Goal: Transaction & Acquisition: Purchase product/service

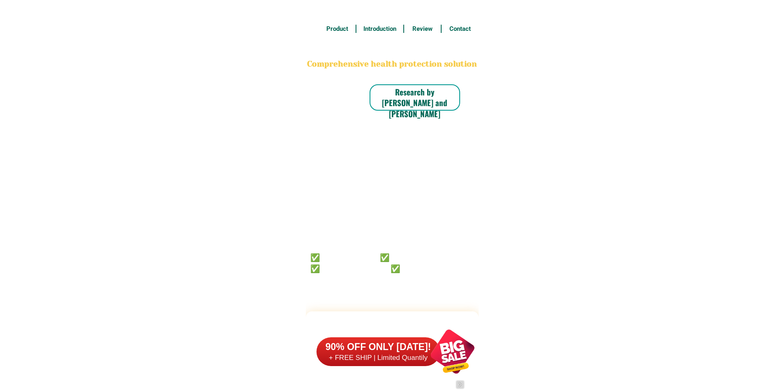
scroll to position [6394, 0]
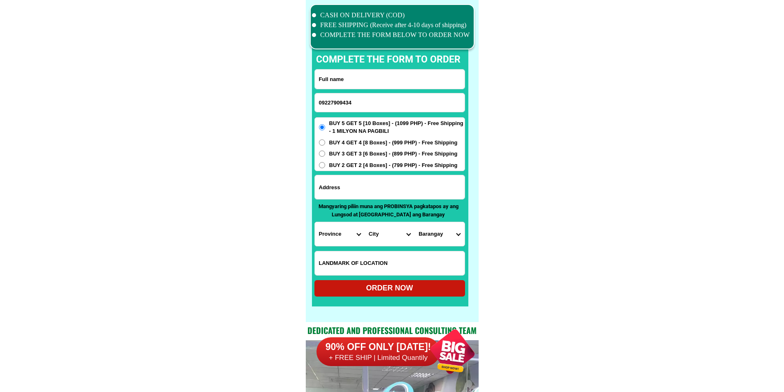
drag, startPoint x: 397, startPoint y: 81, endPoint x: 395, endPoint y: 70, distance: 11.2
click at [397, 81] on input "Input full_name" at bounding box center [390, 79] width 150 height 19
paste input "[PERSON_NAME]"
type input "[PERSON_NAME]"
click at [386, 179] on input "Input address" at bounding box center [390, 187] width 150 height 24
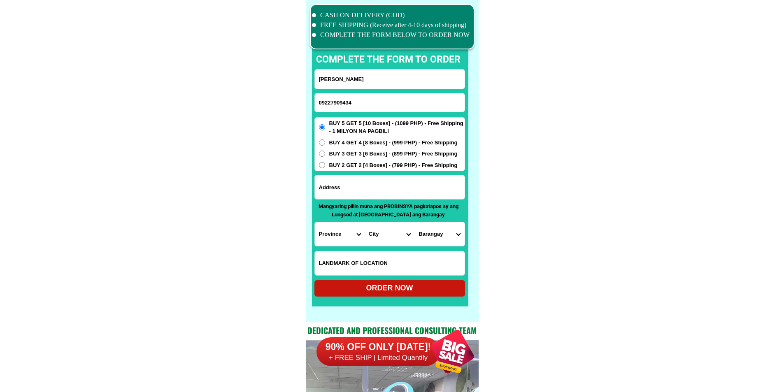
paste input "Basak Mandaue City Cebu Aliance of Two Hearts Purok Bombel"
type input "Basak Mandaue City Cebu Aliance of Two Hearts Purok Bombel"
click at [322, 167] on input "BUY 2 GET 2 [4 Boxes] - (799 PHP) - Free Shipping" at bounding box center [322, 165] width 6 height 6
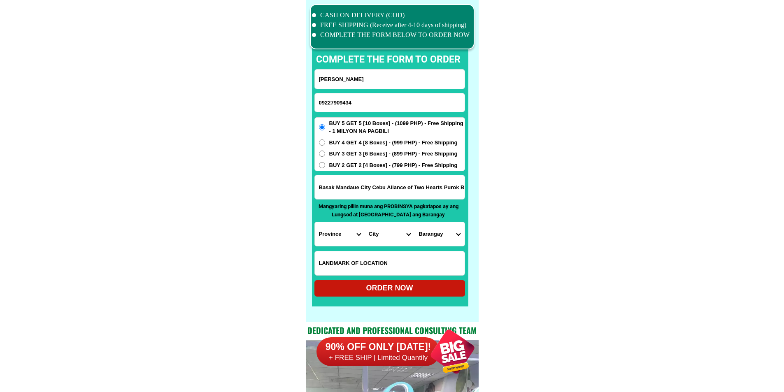
radio input "true"
click at [332, 234] on select "Province [GEOGRAPHIC_DATA] [GEOGRAPHIC_DATA][PERSON_NAME][GEOGRAPHIC_DATA][GEOG…" at bounding box center [340, 234] width 50 height 24
select select "63_8"
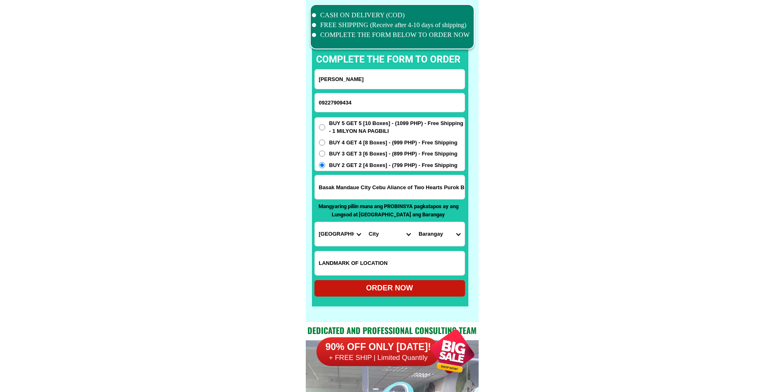
click at [376, 235] on select "City Alcoy [GEOGRAPHIC_DATA][PERSON_NAME][GEOGRAPHIC_DATA][GEOGRAPHIC_DATA] [GE…" at bounding box center [389, 234] width 50 height 24
select select "63_83413"
click at [364, 222] on select "City Alcoy [GEOGRAPHIC_DATA][PERSON_NAME][GEOGRAPHIC_DATA][GEOGRAPHIC_DATA] [GE…" at bounding box center [389, 234] width 50 height 24
click at [437, 238] on select "Barangay Alang-alang Bakilid Banilad Basak Cabancalan Cambaro Canduman [PERSON_…" at bounding box center [439, 234] width 50 height 24
select select "63_834131781"
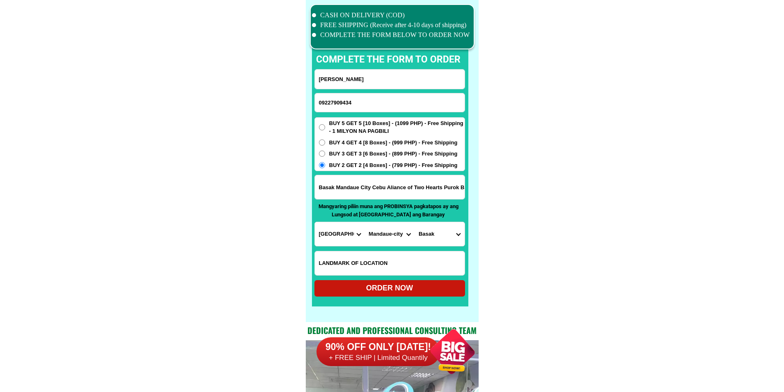
drag, startPoint x: 531, startPoint y: 250, endPoint x: 512, endPoint y: 276, distance: 32.3
click at [416, 297] on div at bounding box center [390, 164] width 156 height 286
click at [404, 282] on div "ORDER NOW" at bounding box center [389, 288] width 151 height 16
radio input "true"
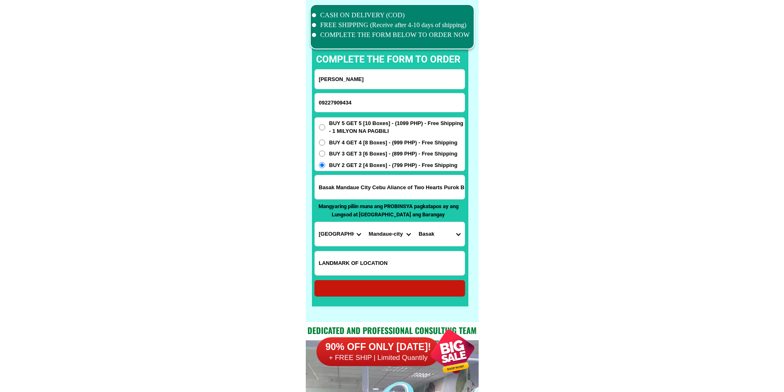
radio input "true"
click at [365, 105] on input "09227909434" at bounding box center [390, 102] width 150 height 19
paste input "09758400822"
type input "09758400822"
drag, startPoint x: 377, startPoint y: 80, endPoint x: 379, endPoint y: 25, distance: 54.8
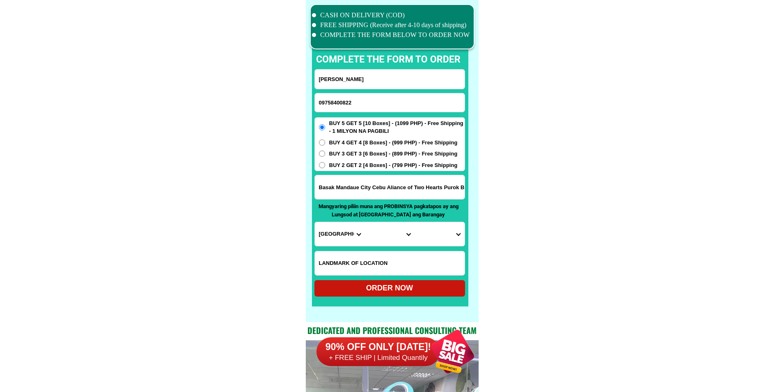
click at [377, 80] on input "[PERSON_NAME]" at bounding box center [390, 79] width 150 height 19
paste input "Diling Mahinay"
type input "Diling Mahinay"
click at [374, 190] on input "Input address" at bounding box center [390, 187] width 150 height 24
paste input "purok 2 brgy casab [PERSON_NAME]"
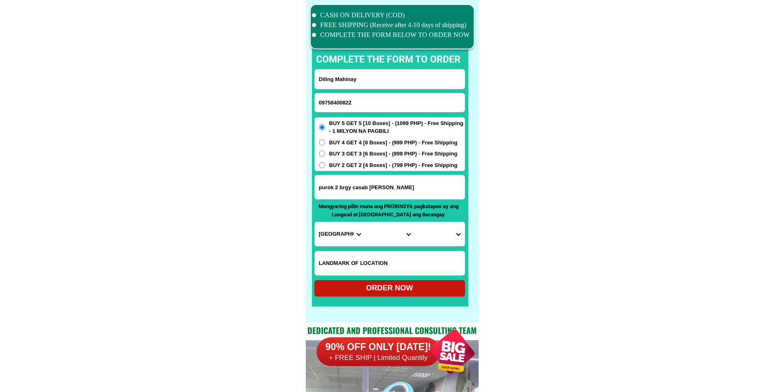
type input "purok 2 brgy casab [PERSON_NAME]"
click at [318, 230] on select "Province [GEOGRAPHIC_DATA] [GEOGRAPHIC_DATA][PERSON_NAME][GEOGRAPHIC_DATA][GEOG…" at bounding box center [340, 234] width 50 height 24
select select "63_791"
click at [385, 236] on select "City" at bounding box center [389, 234] width 50 height 24
select select "63_7911346"
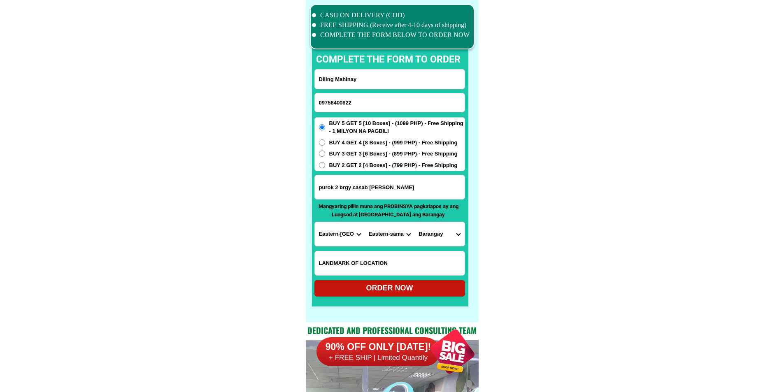
click at [352, 235] on select "Province [GEOGRAPHIC_DATA] [GEOGRAPHIC_DATA][PERSON_NAME][GEOGRAPHIC_DATA][GEOG…" at bounding box center [340, 234] width 50 height 24
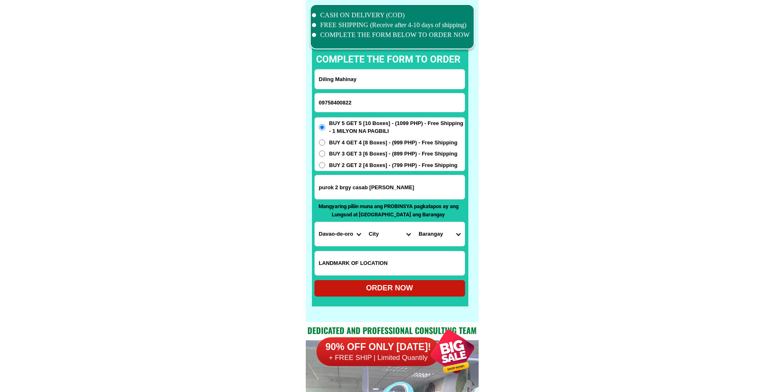
click at [352, 235] on select "Province [GEOGRAPHIC_DATA] [GEOGRAPHIC_DATA][PERSON_NAME][GEOGRAPHIC_DATA][GEOG…" at bounding box center [340, 234] width 50 height 24
select select "63_600"
click at [352, 235] on select "Province [GEOGRAPHIC_DATA] [GEOGRAPHIC_DATA][PERSON_NAME][GEOGRAPHIC_DATA][GEOG…" at bounding box center [340, 234] width 50 height 24
click at [381, 232] on select "City [GEOGRAPHIC_DATA][PERSON_NAME][GEOGRAPHIC_DATA]-city [GEOGRAPHIC_DATA][PER…" at bounding box center [389, 234] width 50 height 24
select select "63_6002587"
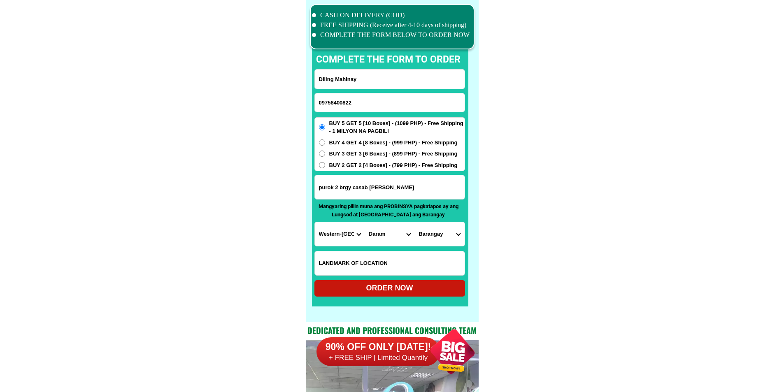
click at [434, 231] on select "Barangay [PERSON_NAME] Bachao [PERSON_NAME] [GEOGRAPHIC_DATA][PERSON_NAME][GEOG…" at bounding box center [439, 234] width 50 height 24
select select "63_60025875763"
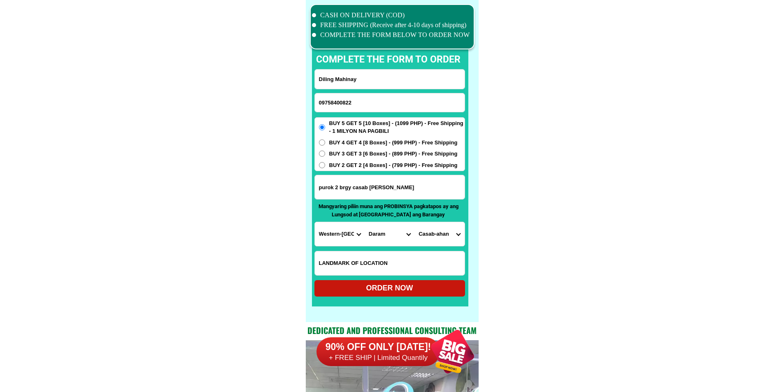
click at [413, 284] on div "ORDER NOW" at bounding box center [389, 288] width 151 height 11
type input "purok 2 brgy casab [PERSON_NAME]"
radio input "true"
